Goal: Use online tool/utility: Utilize a website feature to perform a specific function

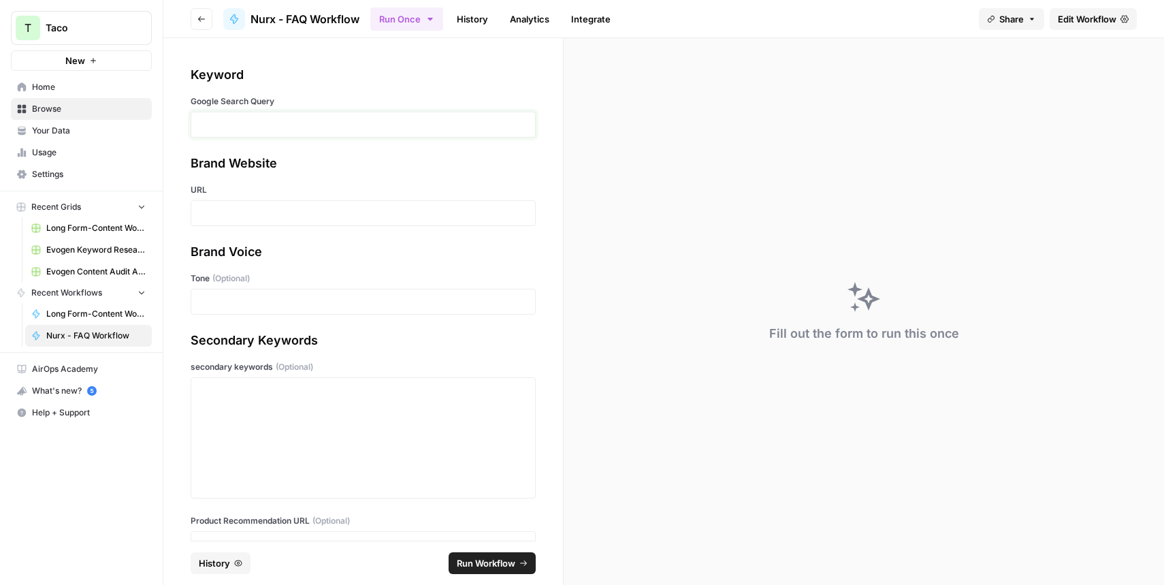
click at [209, 122] on p at bounding box center [362, 125] width 327 height 14
click at [213, 210] on p at bounding box center [362, 213] width 327 height 14
click at [223, 301] on p at bounding box center [362, 302] width 327 height 14
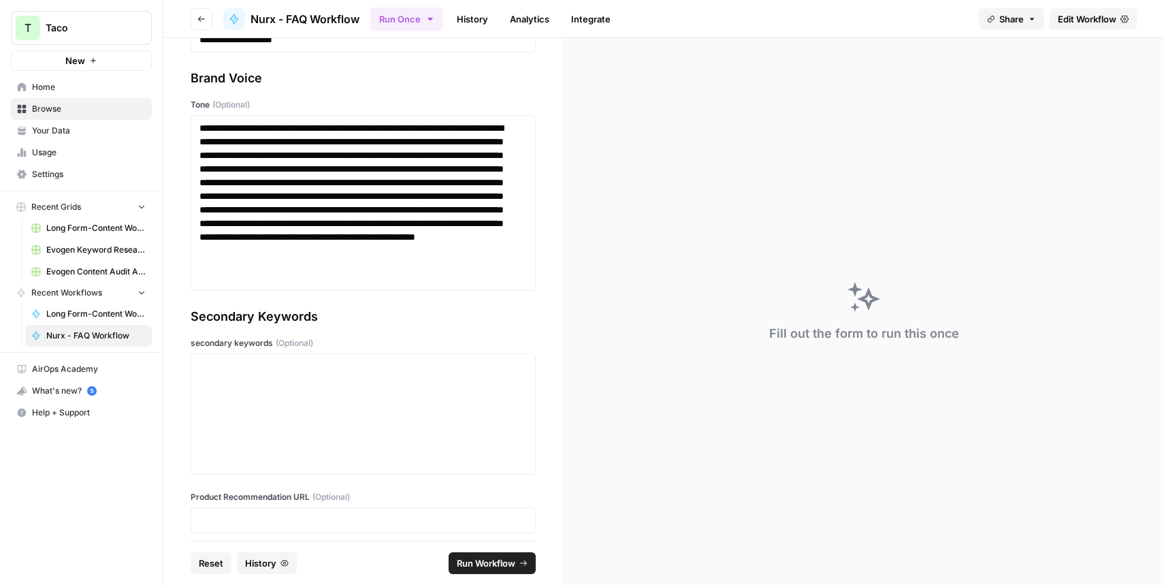
scroll to position [182, 0]
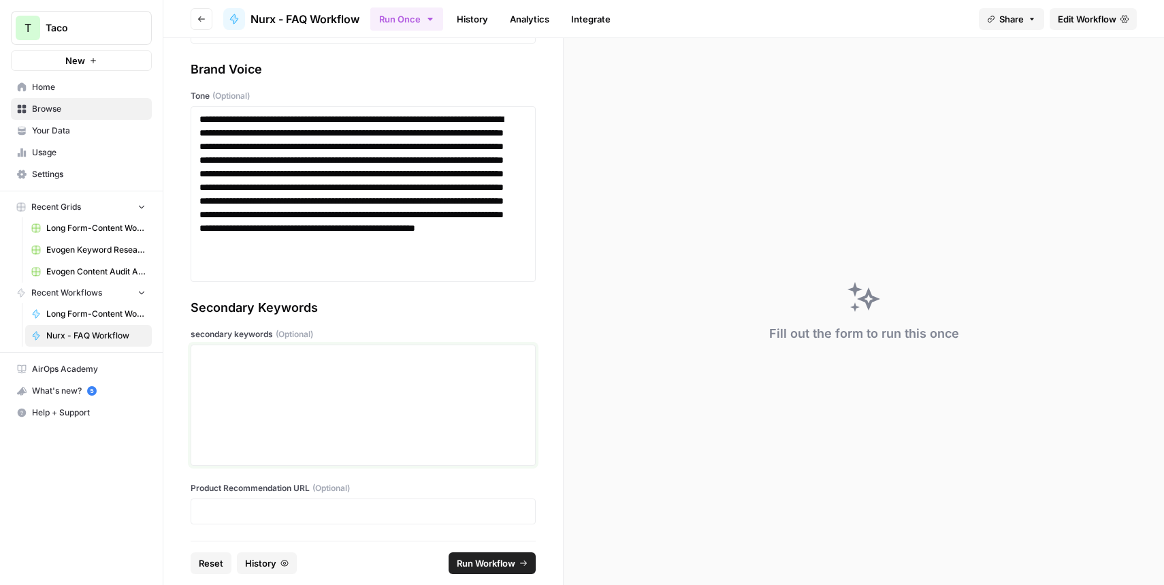
click at [296, 370] on div at bounding box center [362, 405] width 327 height 109
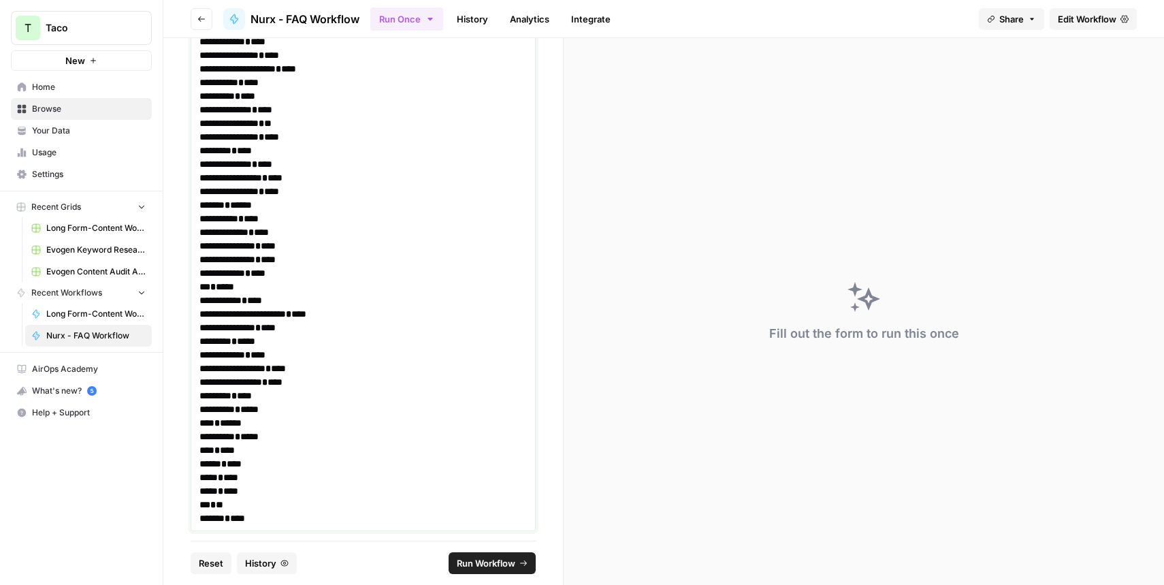
scroll to position [822, 0]
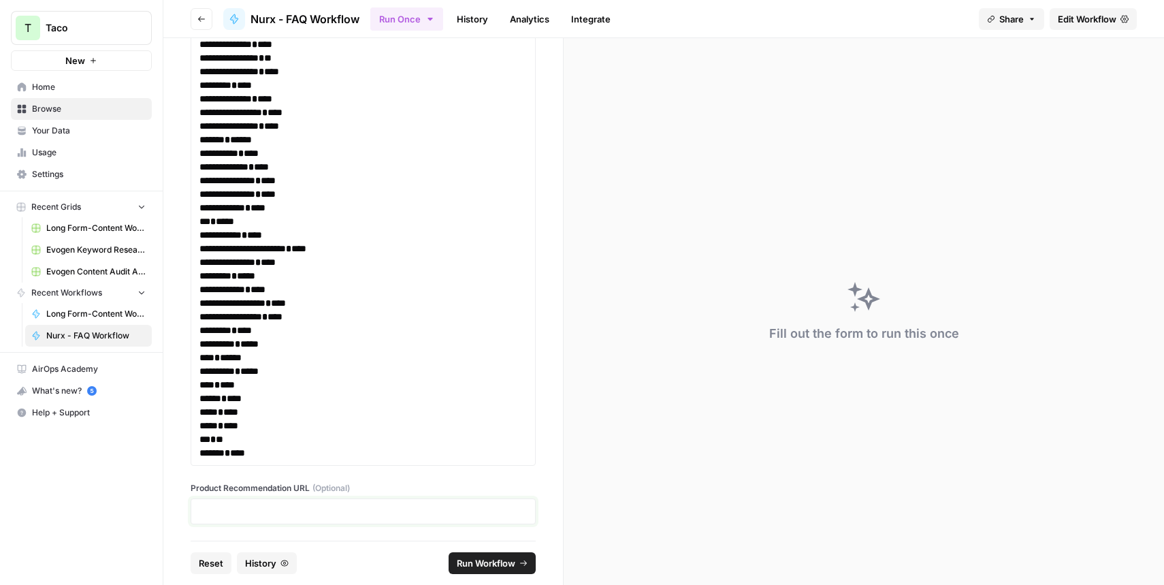
click at [251, 512] on p at bounding box center [362, 511] width 327 height 14
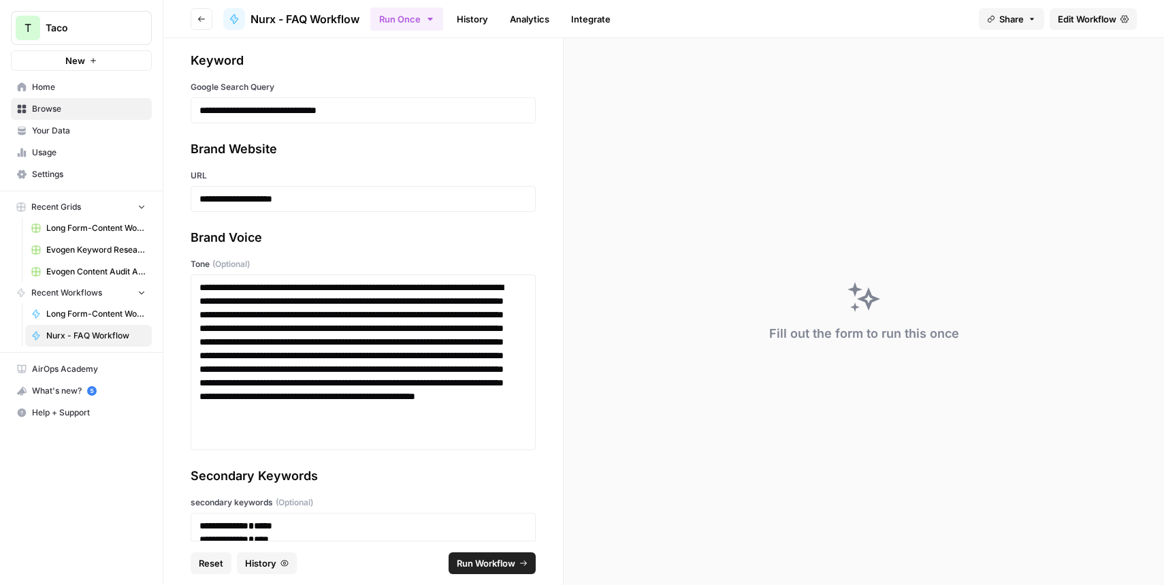
scroll to position [0, 0]
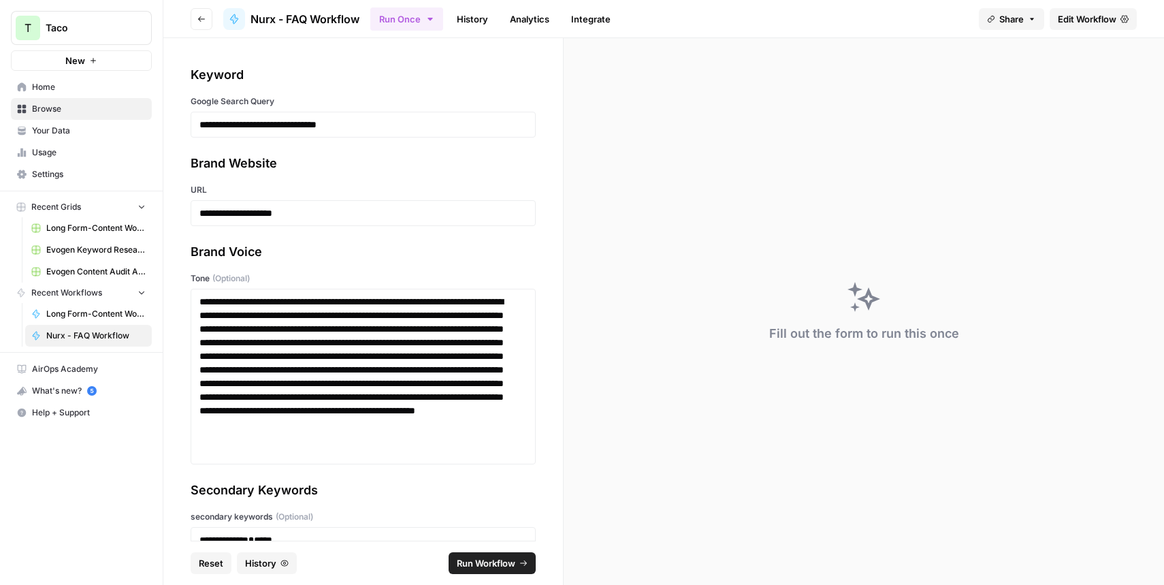
click at [472, 561] on span "Run Workflow" at bounding box center [486, 563] width 59 height 14
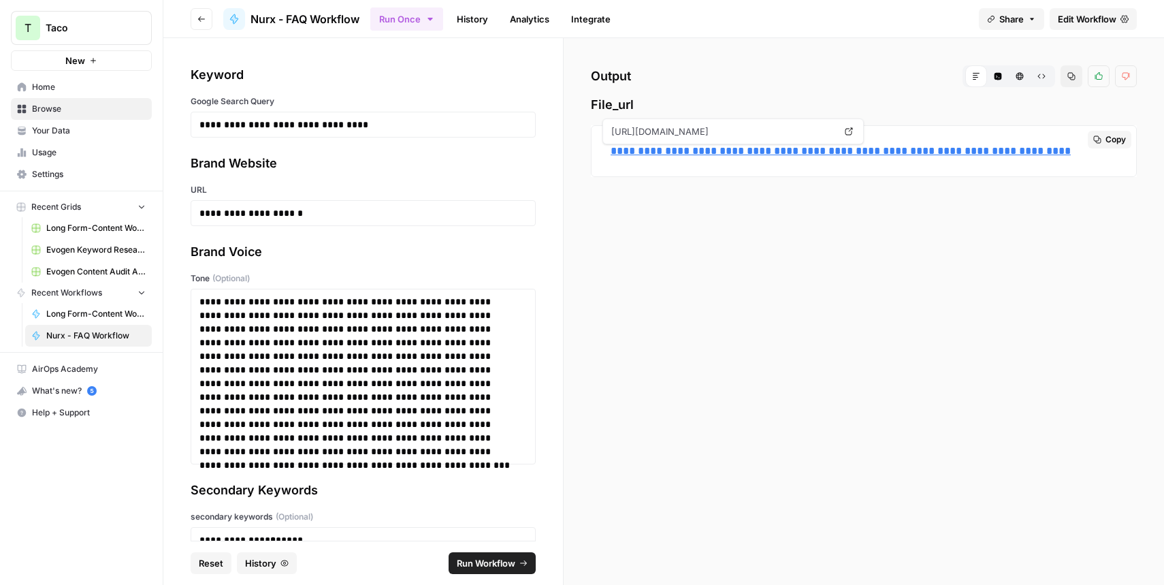
click at [696, 153] on link "**********" at bounding box center [841, 151] width 460 height 10
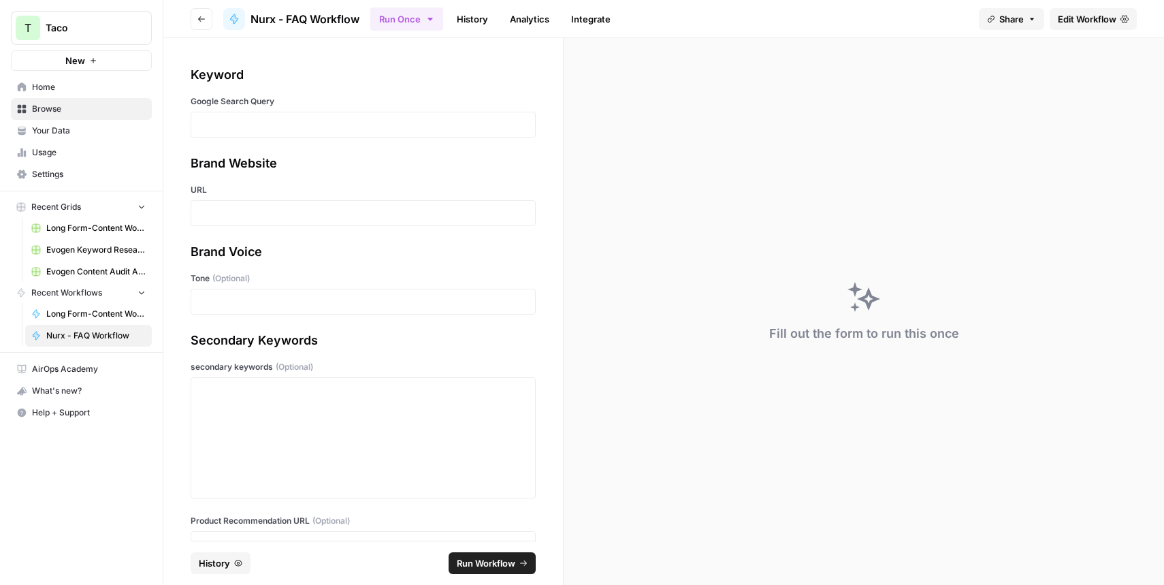
click at [199, 125] on div at bounding box center [363, 125] width 345 height 26
click at [245, 123] on p at bounding box center [362, 125] width 327 height 14
click at [217, 212] on p at bounding box center [362, 213] width 327 height 14
click at [210, 291] on div at bounding box center [363, 302] width 345 height 26
click at [212, 305] on p at bounding box center [362, 302] width 327 height 14
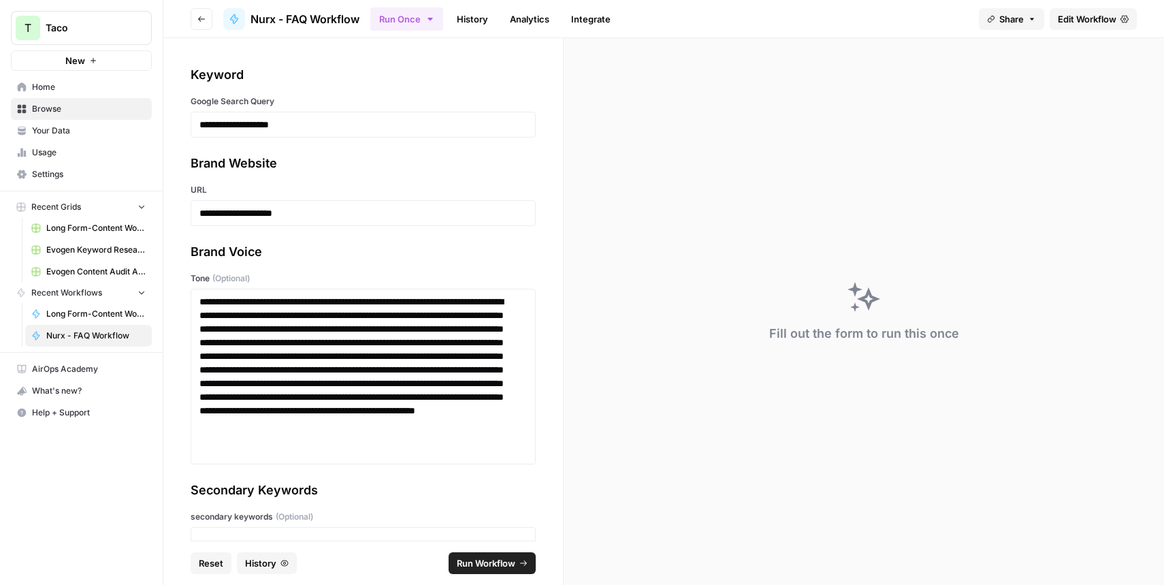
scroll to position [53, 0]
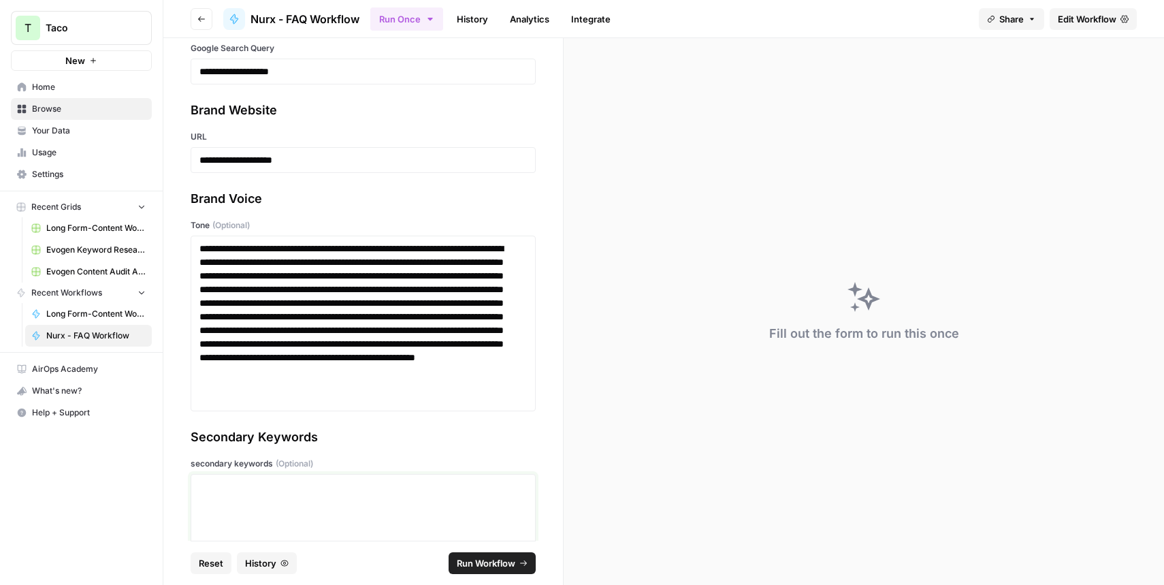
click at [229, 488] on p at bounding box center [362, 487] width 327 height 14
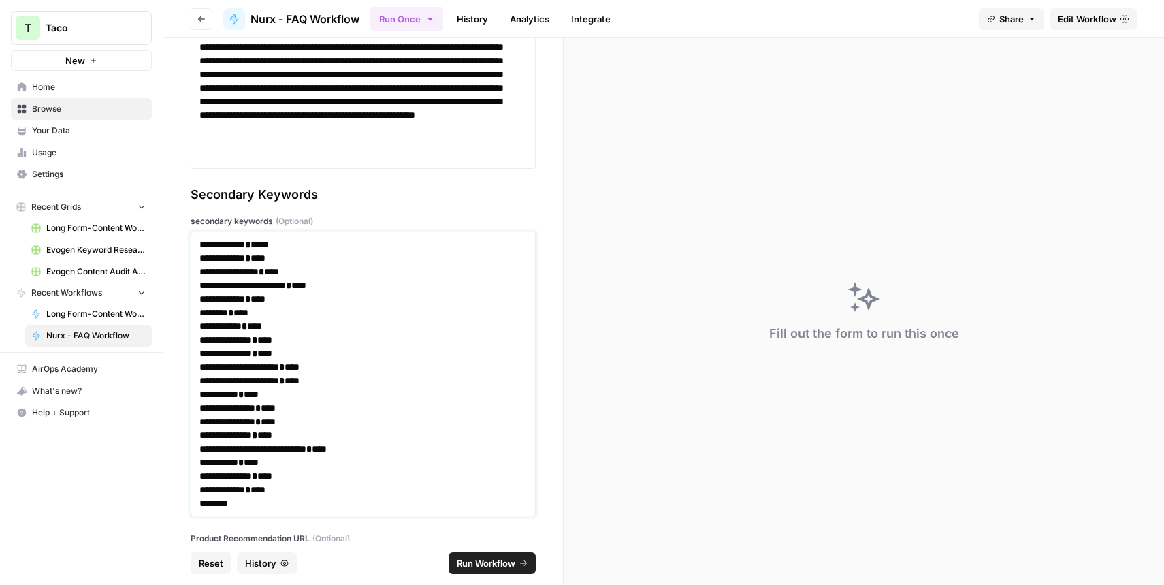
scroll to position [346, 0]
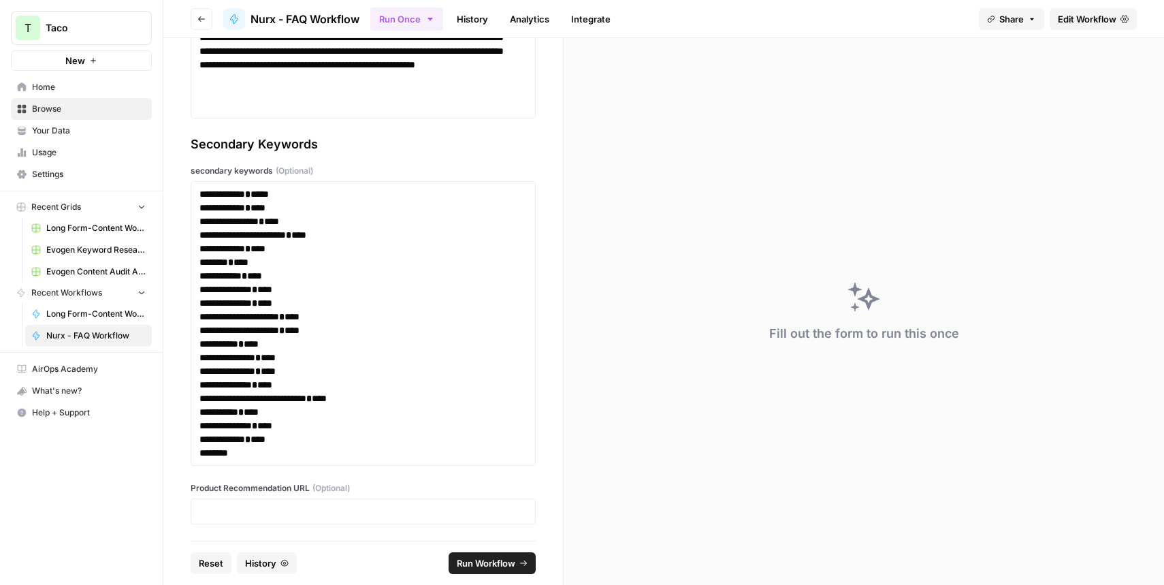
click at [235, 519] on div at bounding box center [363, 511] width 345 height 26
click at [227, 509] on p at bounding box center [362, 511] width 327 height 14
click at [480, 569] on span "Run Workflow" at bounding box center [486, 563] width 59 height 14
click at [421, 334] on p "**********" at bounding box center [357, 330] width 317 height 14
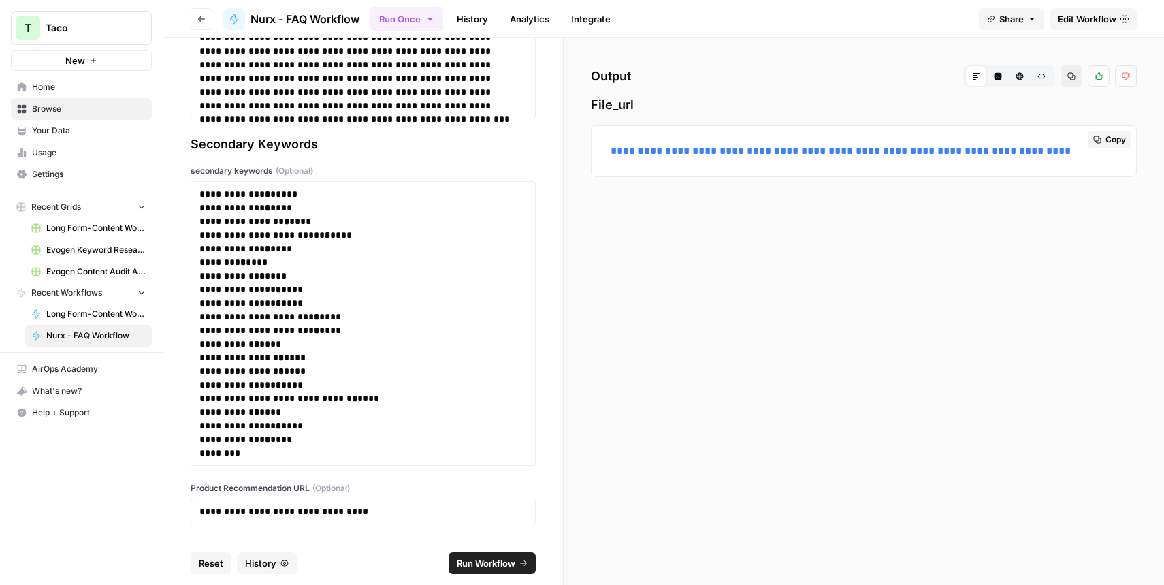
click at [679, 157] on p "**********" at bounding box center [864, 151] width 506 height 18
click at [677, 153] on link "**********" at bounding box center [841, 151] width 460 height 10
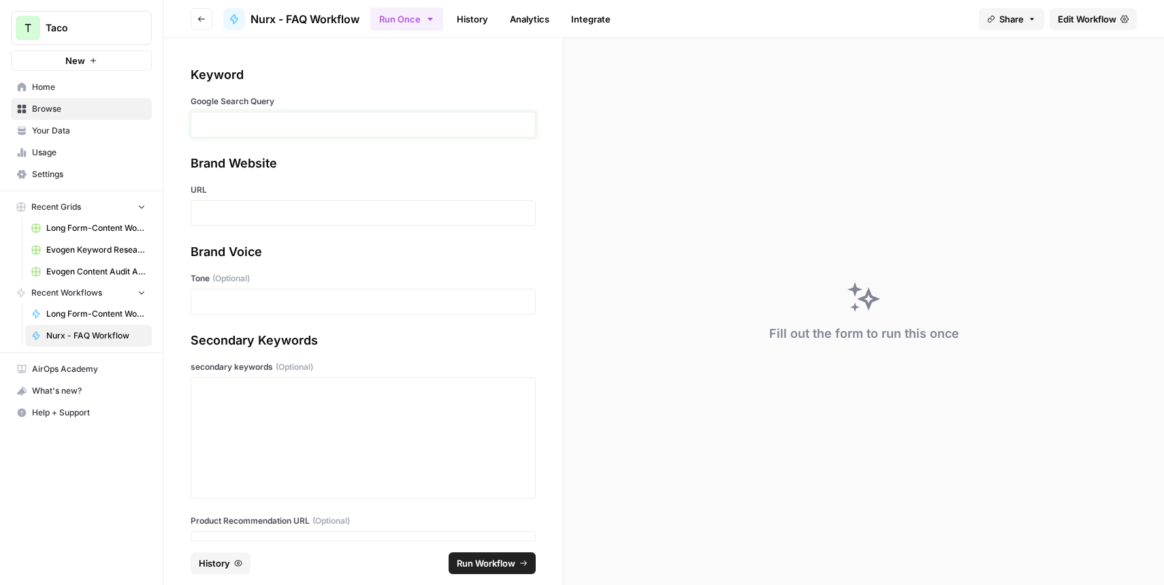
click at [225, 129] on p at bounding box center [362, 125] width 327 height 14
click at [229, 211] on p at bounding box center [362, 213] width 327 height 14
click at [258, 297] on p at bounding box center [362, 302] width 327 height 14
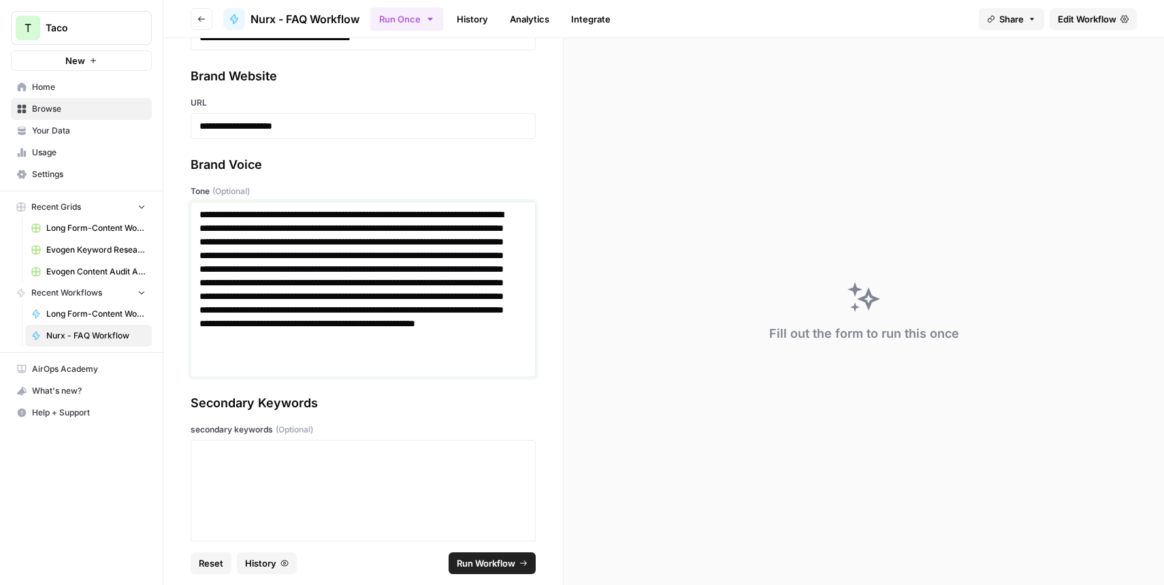
scroll to position [182, 0]
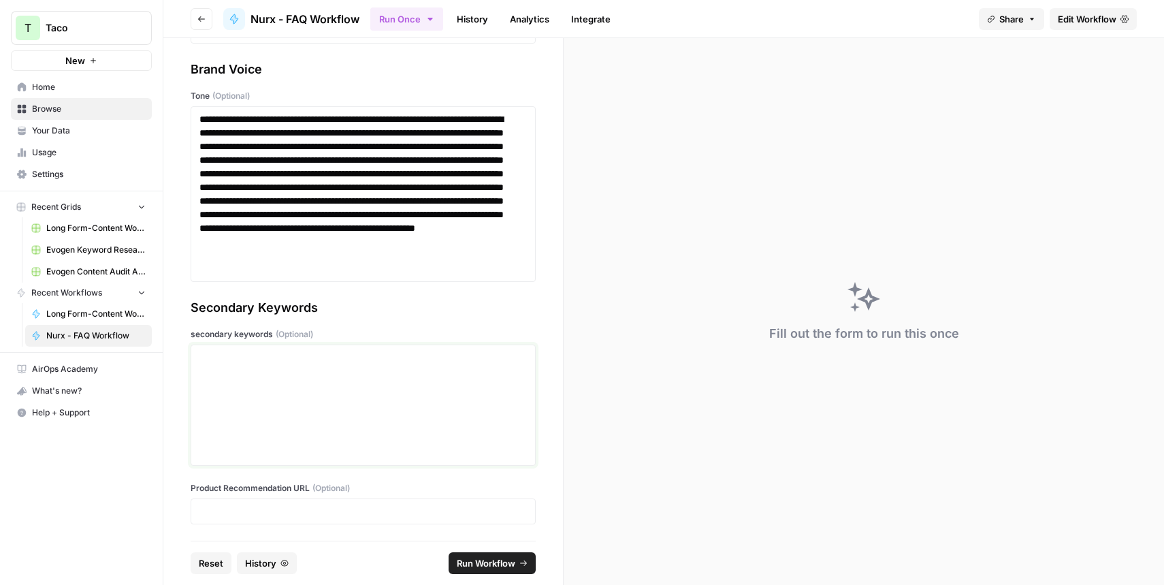
click at [295, 374] on div at bounding box center [362, 405] width 327 height 109
click at [244, 353] on p at bounding box center [362, 358] width 327 height 14
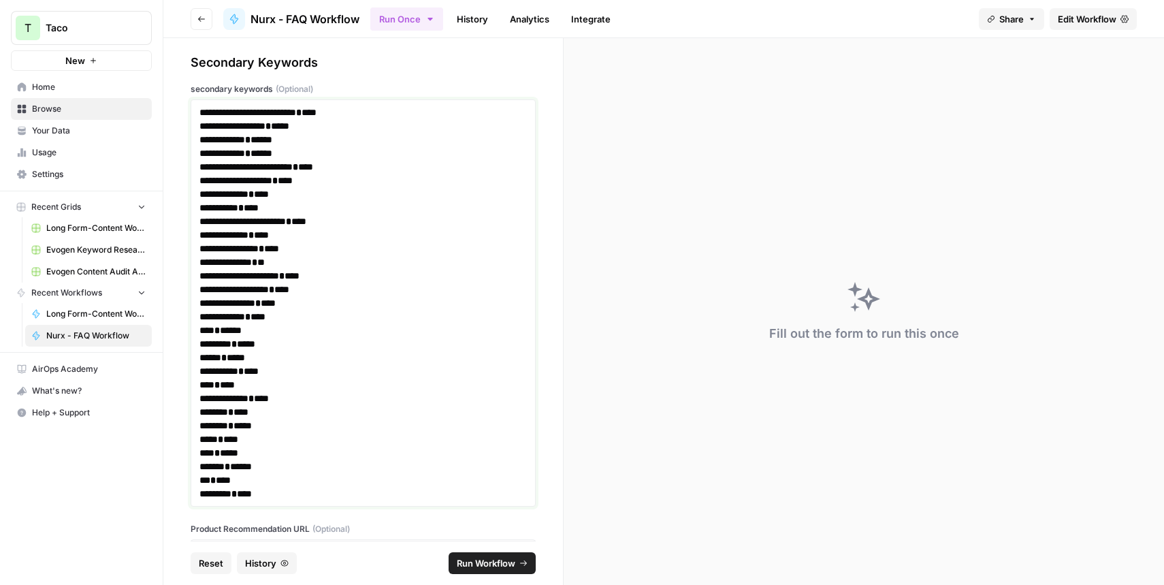
scroll to position [468, 0]
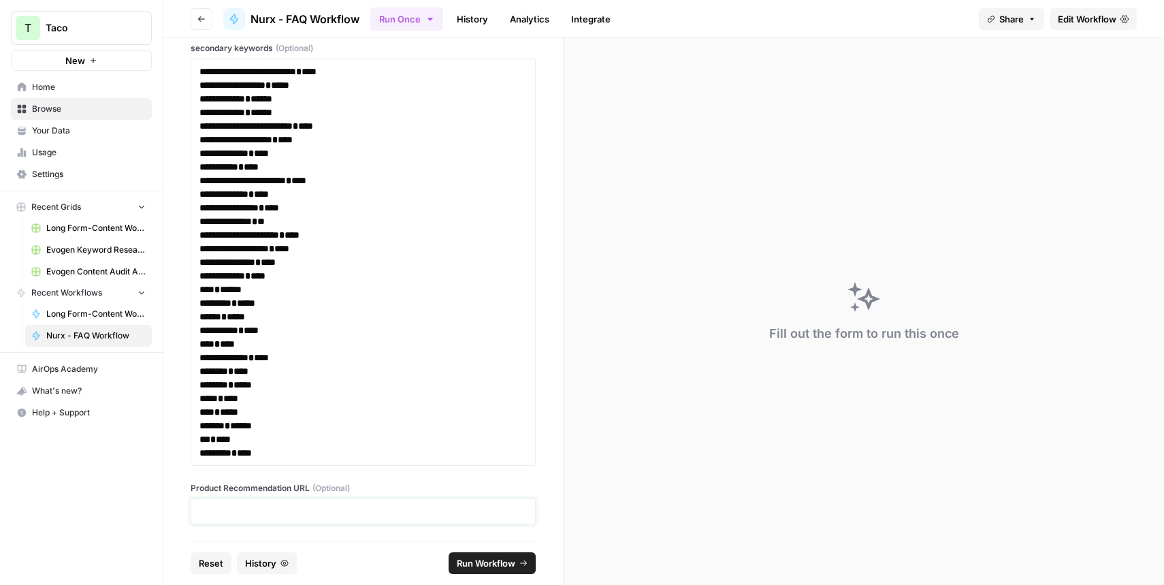
click at [274, 510] on p at bounding box center [362, 511] width 327 height 14
click at [204, 509] on p at bounding box center [357, 511] width 317 height 14
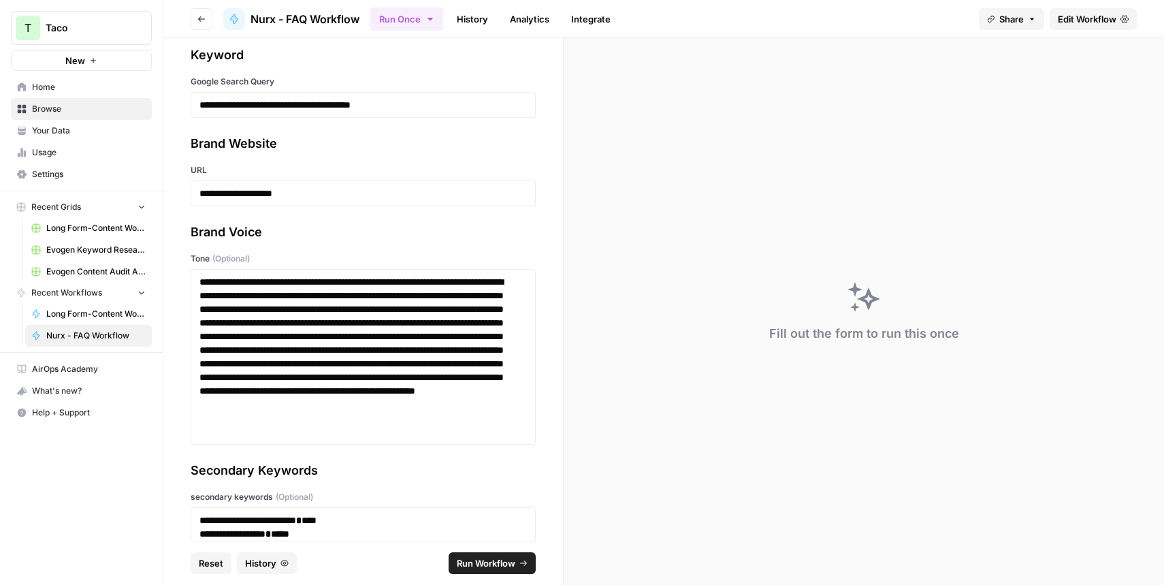
scroll to position [0, 0]
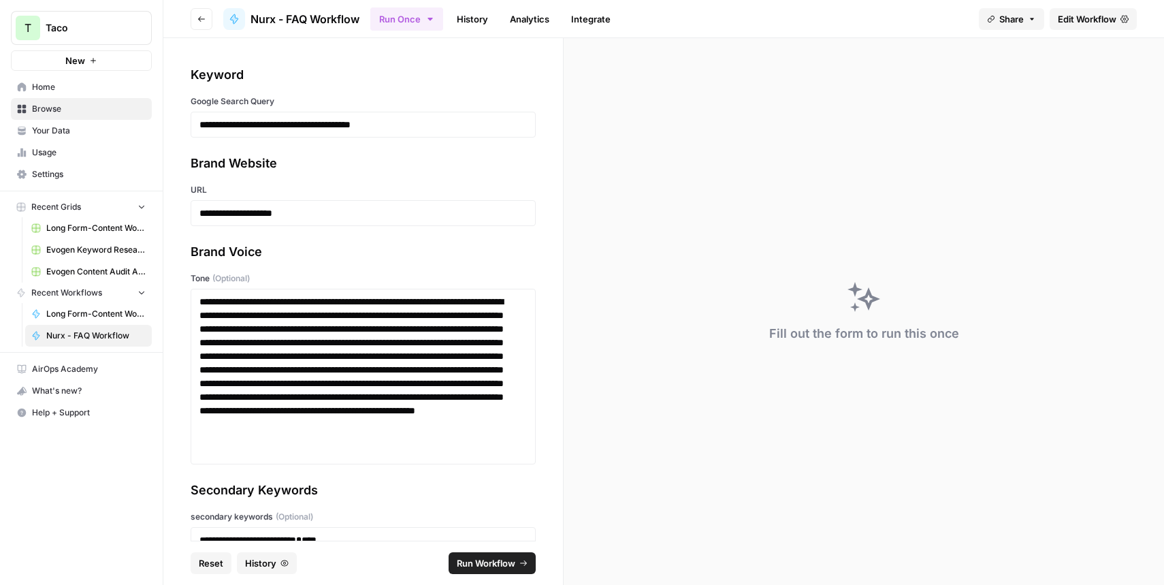
click at [474, 560] on span "Run Workflow" at bounding box center [486, 563] width 59 height 14
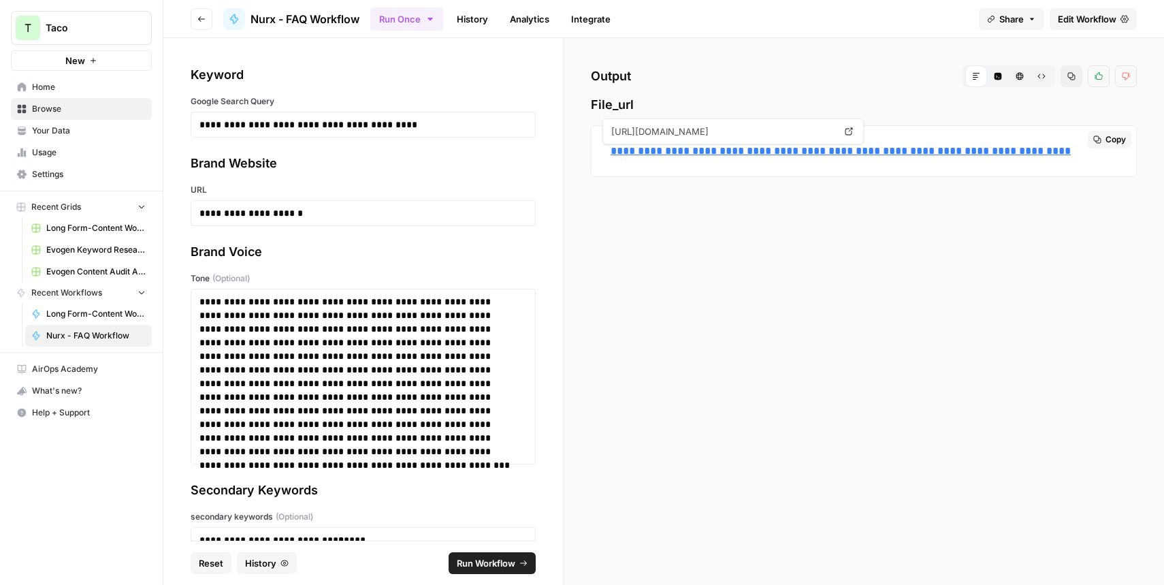
click at [643, 146] on link "**********" at bounding box center [841, 151] width 460 height 10
click at [634, 153] on link "**********" at bounding box center [841, 151] width 460 height 10
